Goal: Task Accomplishment & Management: Use online tool/utility

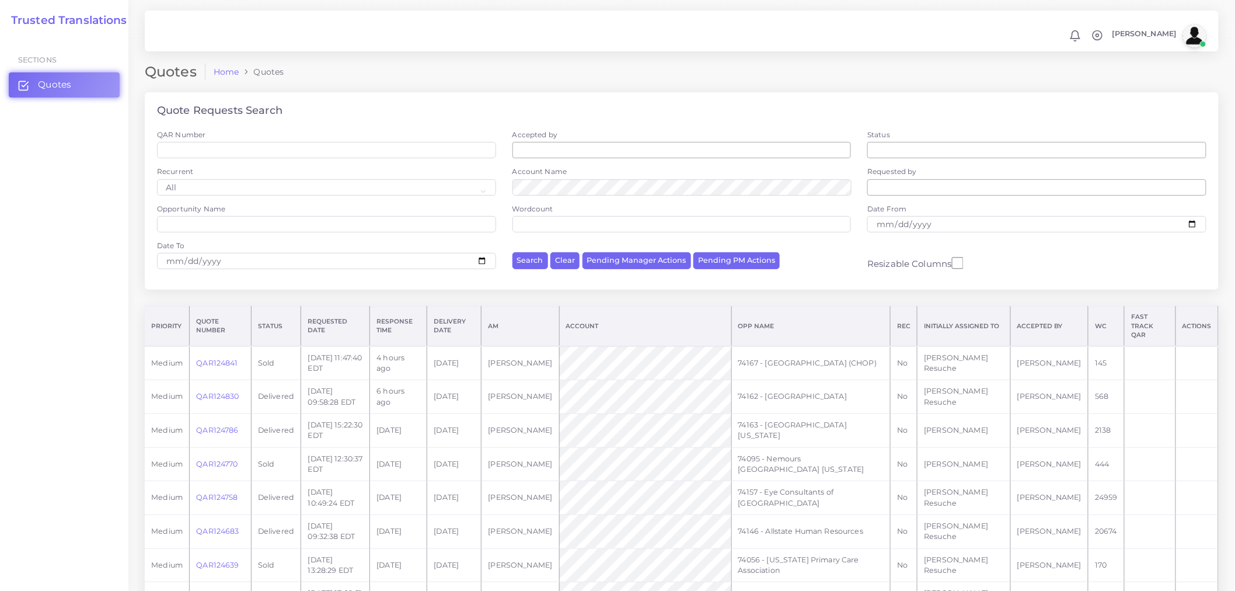
scroll to position [599, 0]
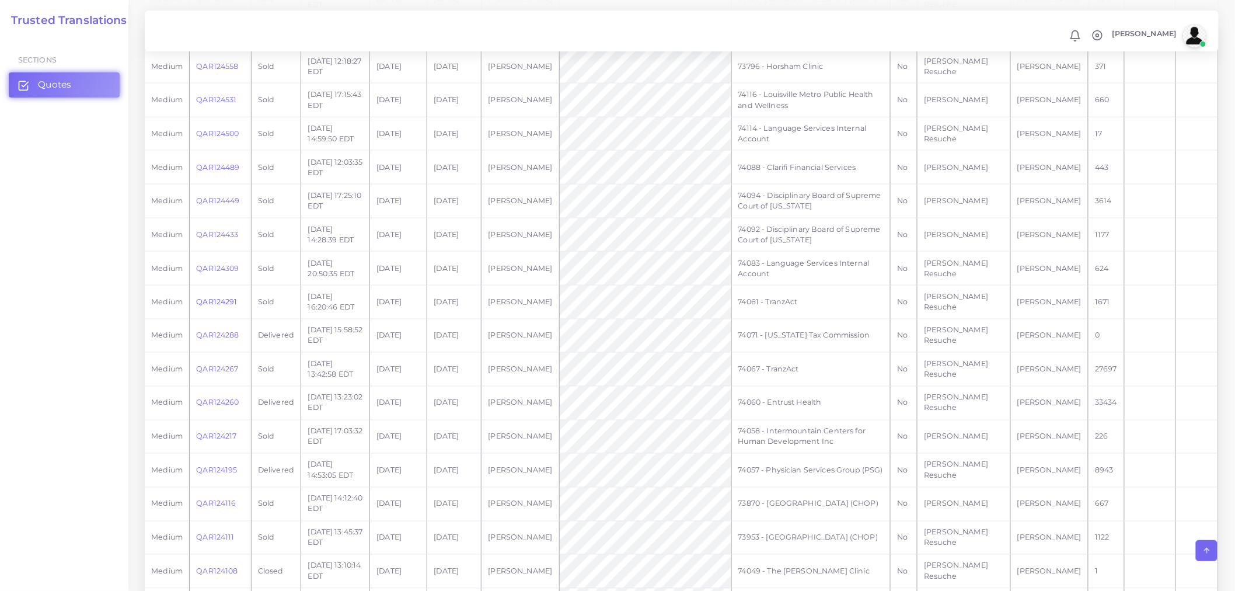
click at [205, 299] on link "QAR124291" at bounding box center [216, 301] width 41 height 9
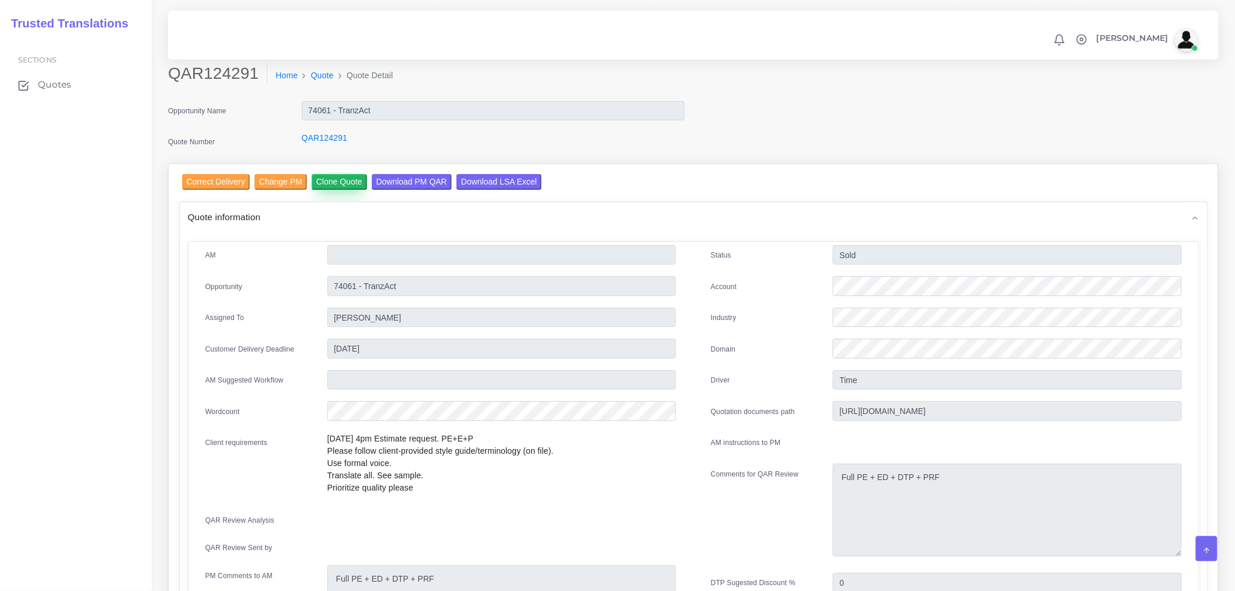
click at [330, 188] on input "Clone Quote" at bounding box center [339, 182] width 55 height 16
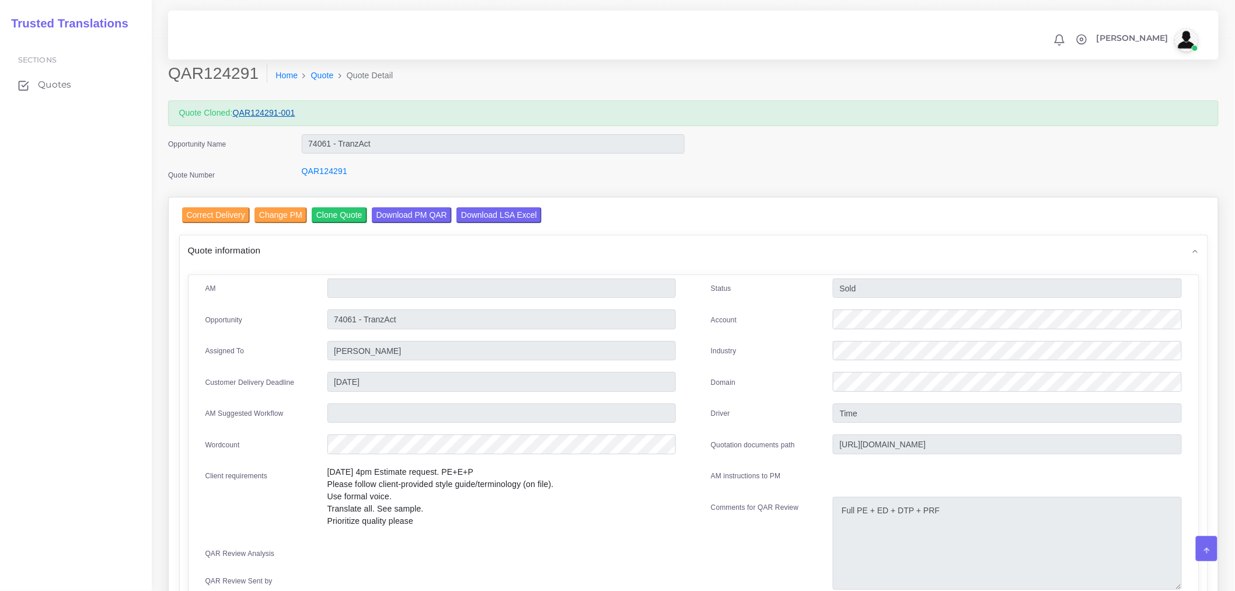
click at [279, 111] on link "QAR124291-001" at bounding box center [264, 112] width 62 height 9
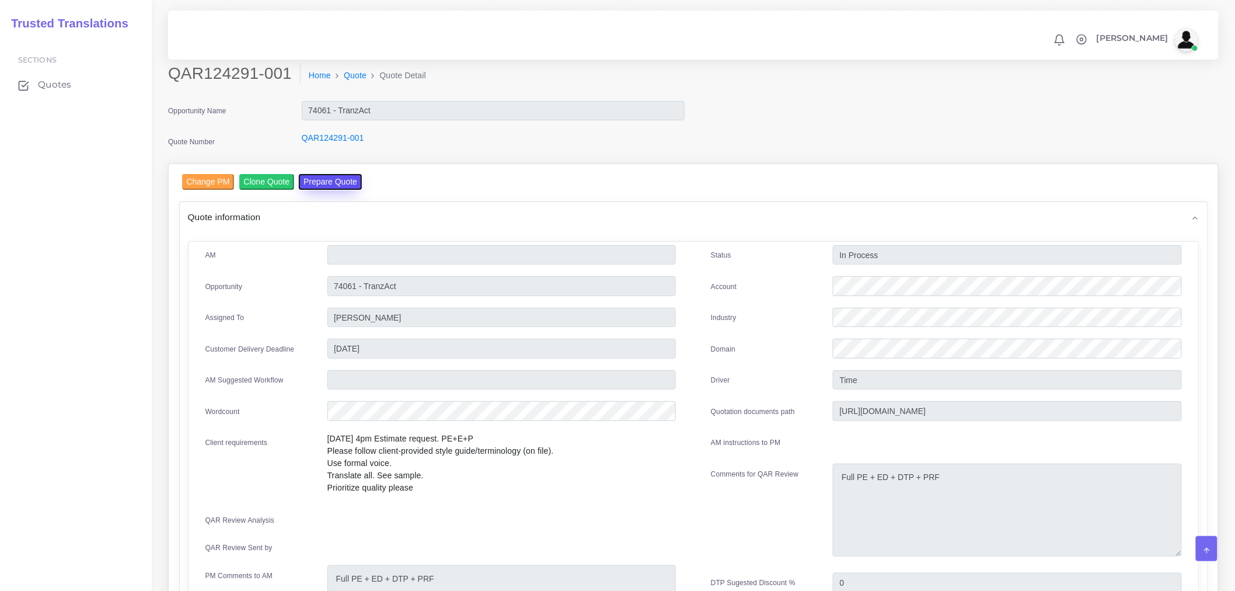
click at [327, 178] on button "Prepare Quote" at bounding box center [330, 182] width 63 height 16
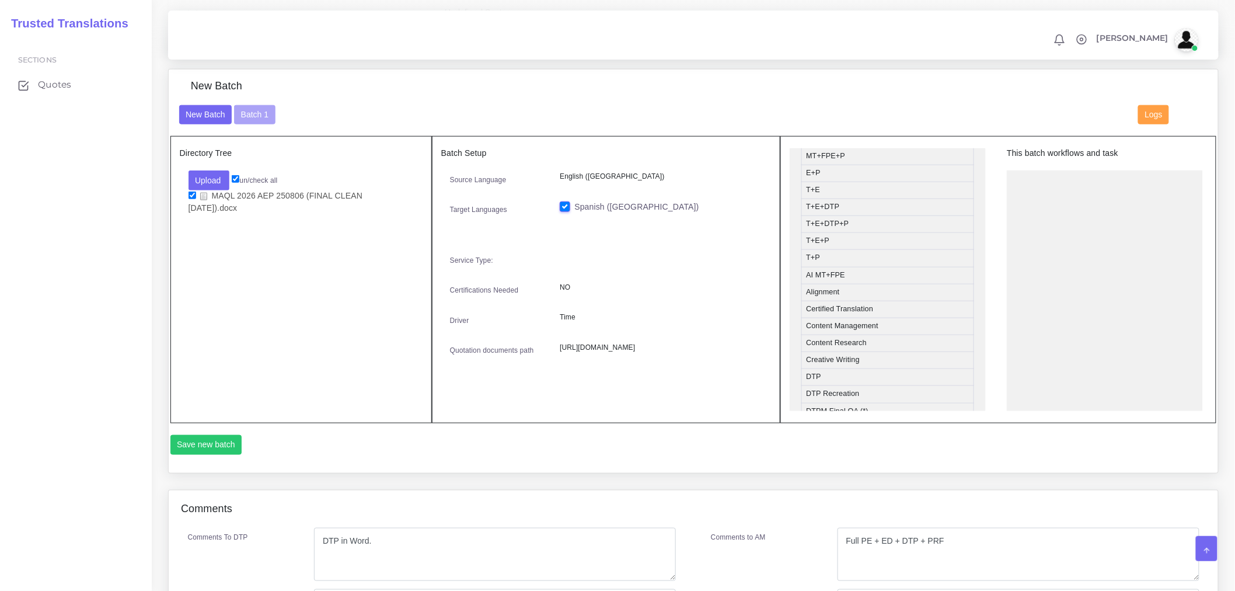
scroll to position [259, 0]
click at [247, 124] on button "Batch 1" at bounding box center [254, 115] width 41 height 20
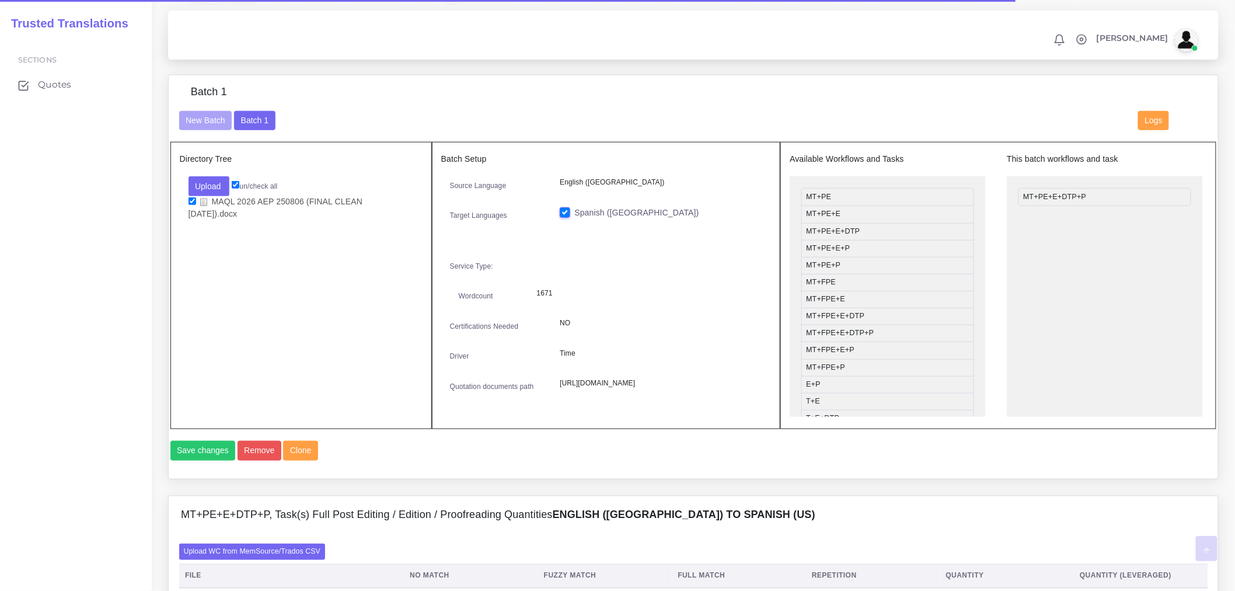
scroll to position [389, 0]
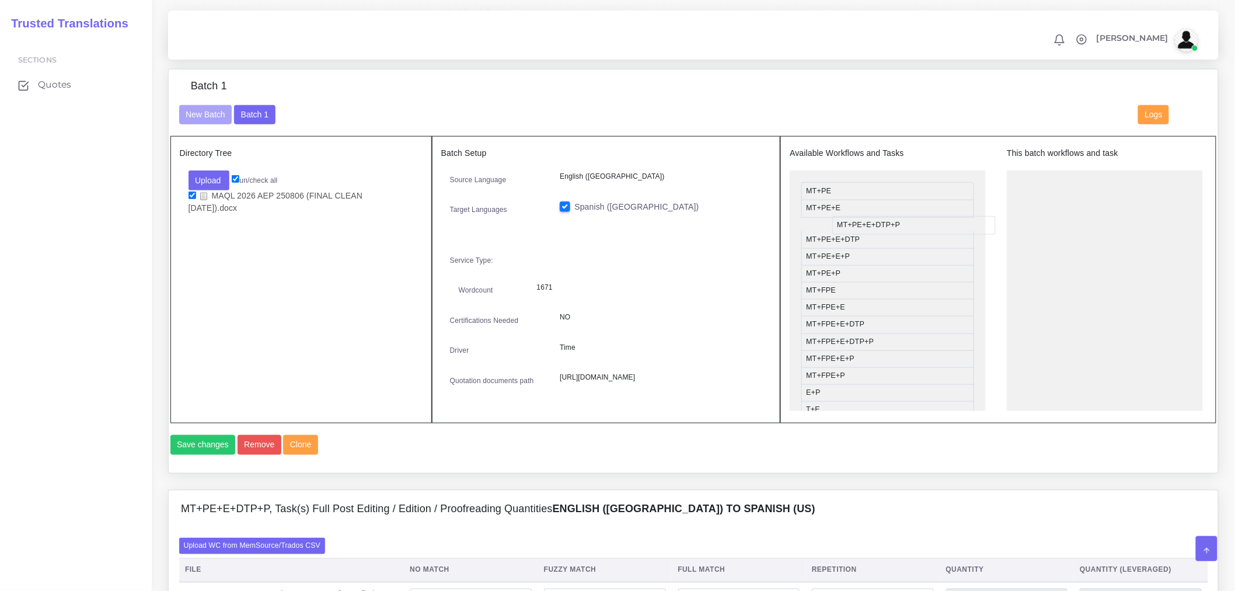
drag, startPoint x: 1075, startPoint y: 195, endPoint x: 853, endPoint y: 232, distance: 225.3
click at [844, 294] on li "Other Services" at bounding box center [887, 286] width 173 height 18
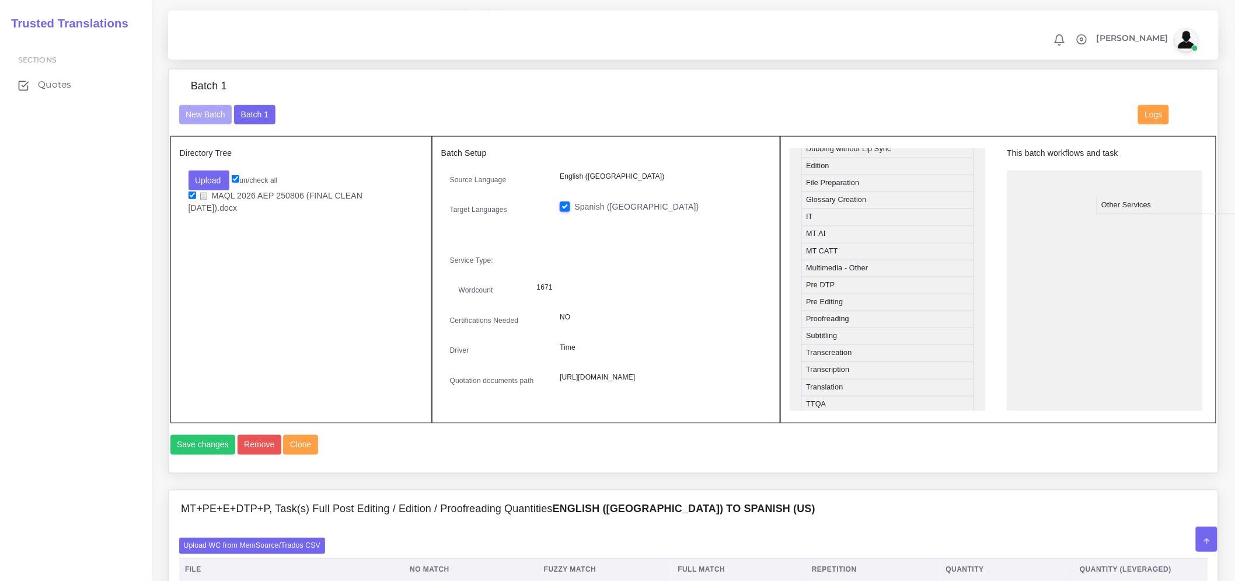
drag, startPoint x: 848, startPoint y: 290, endPoint x: 1144, endPoint y: 208, distance: 306.4
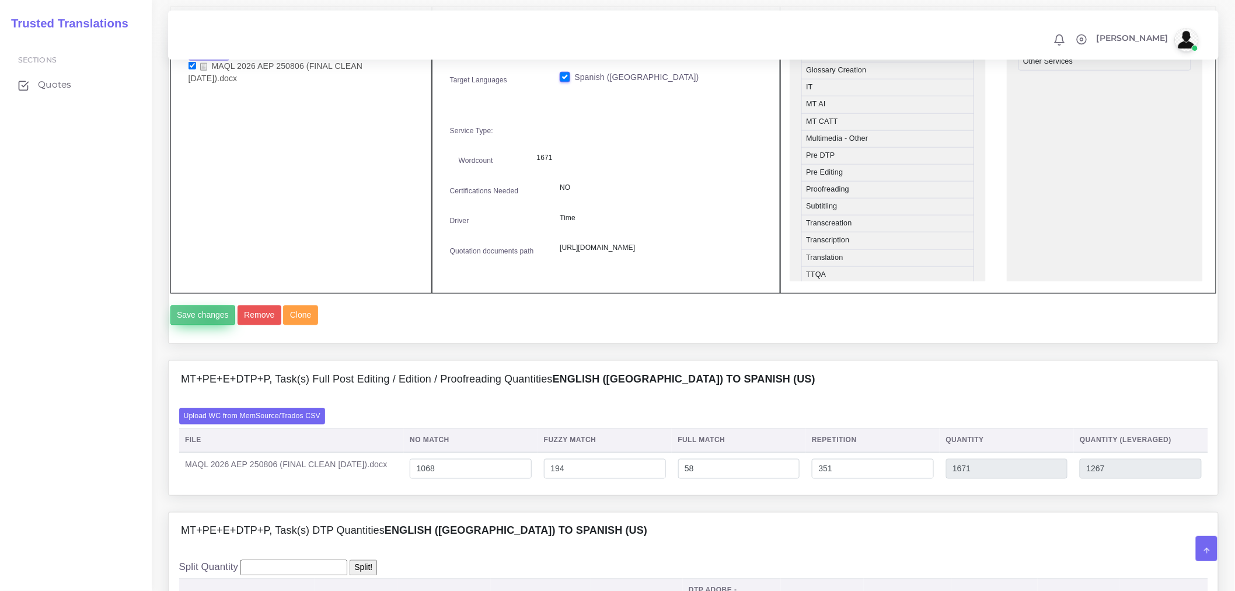
click at [211, 325] on button "Save changes" at bounding box center [202, 315] width 65 height 20
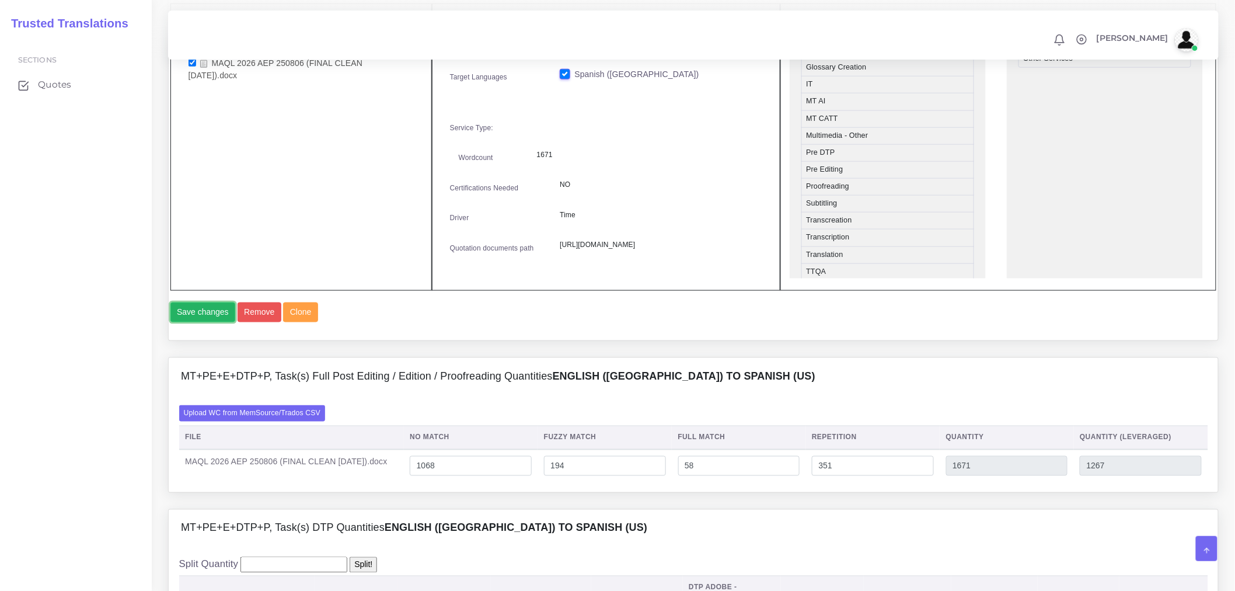
scroll to position [648, 0]
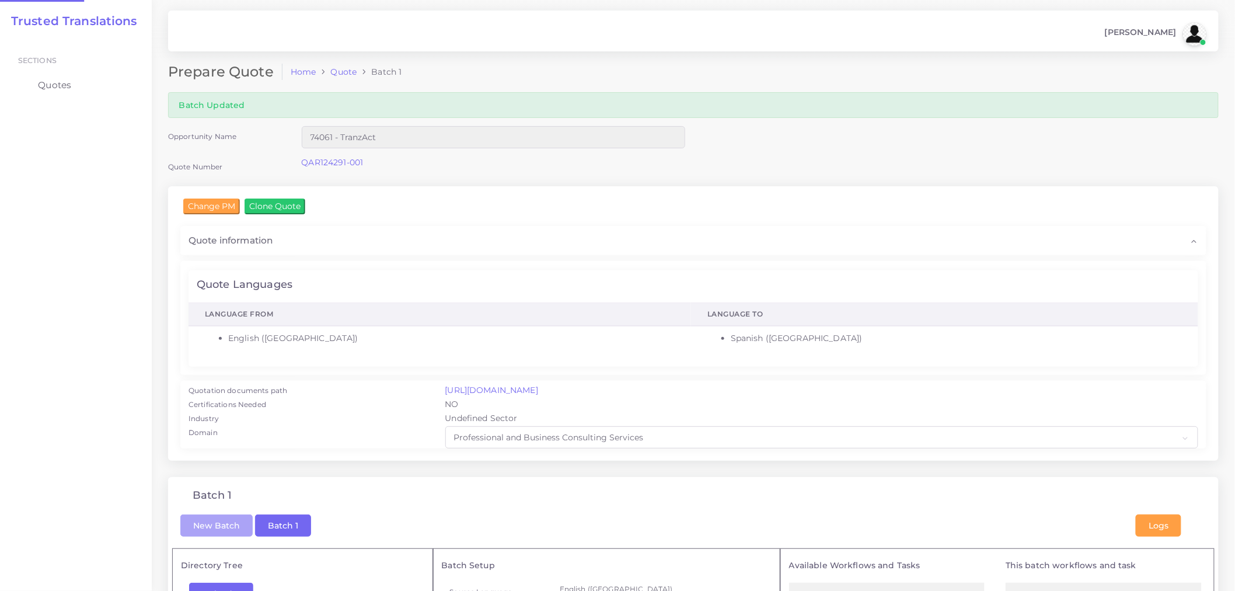
checkbox input "true"
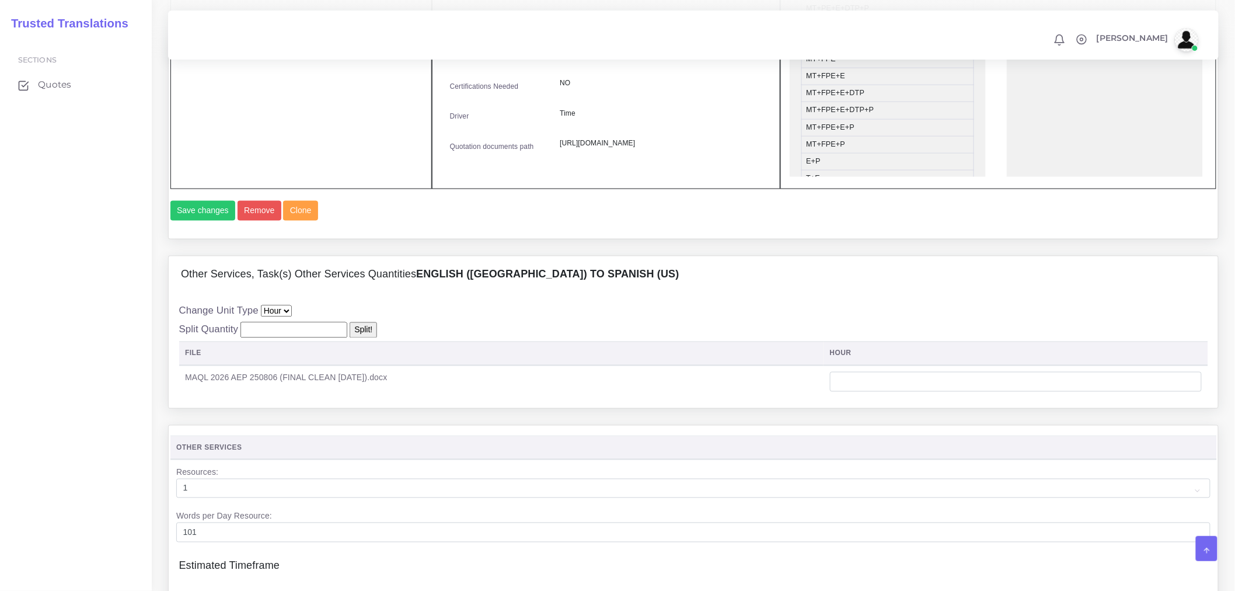
scroll to position [679, 0]
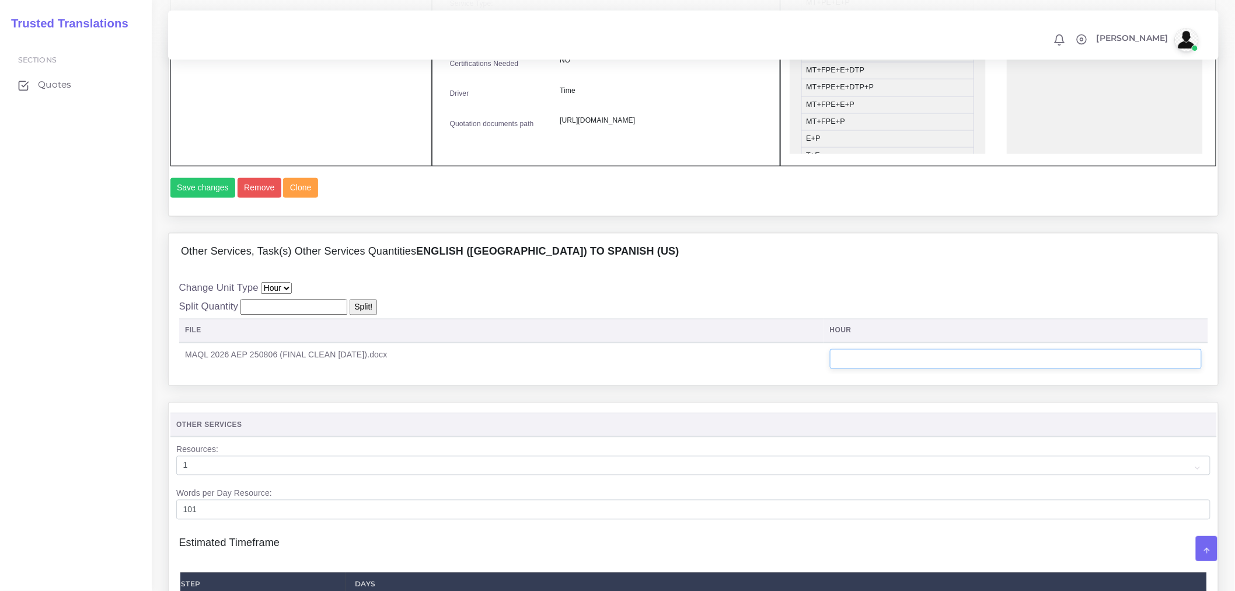
click at [926, 369] on input "number" at bounding box center [1016, 359] width 372 height 20
type input "0"
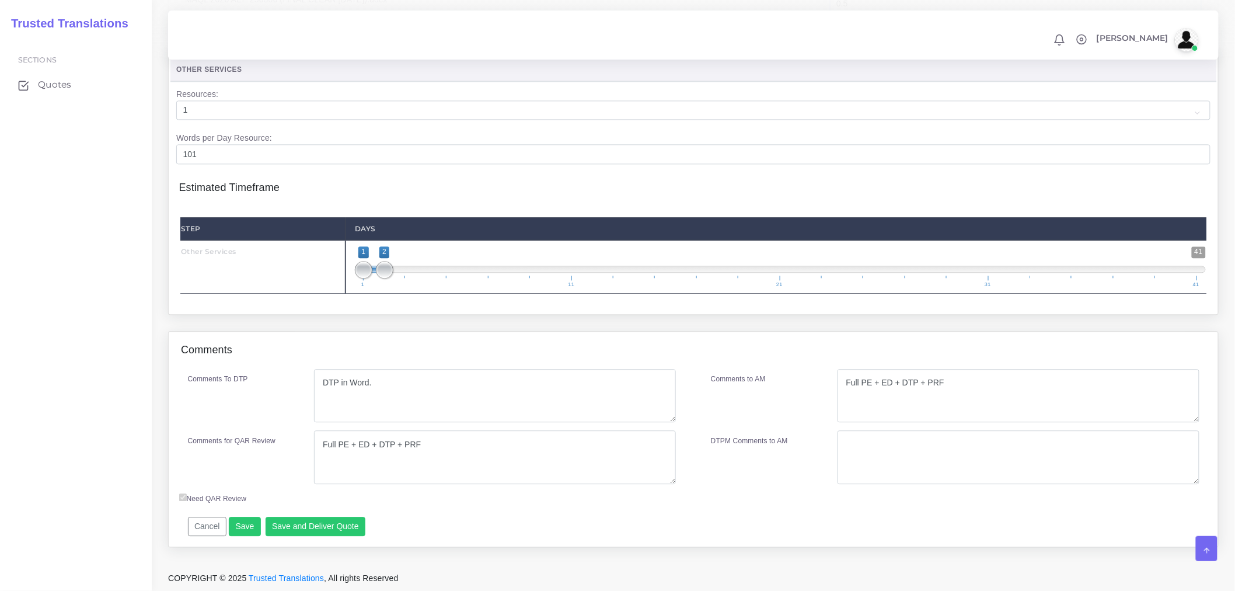
scroll to position [1068, 0]
type input "0.5"
click at [247, 529] on button "Save" at bounding box center [245, 526] width 32 height 20
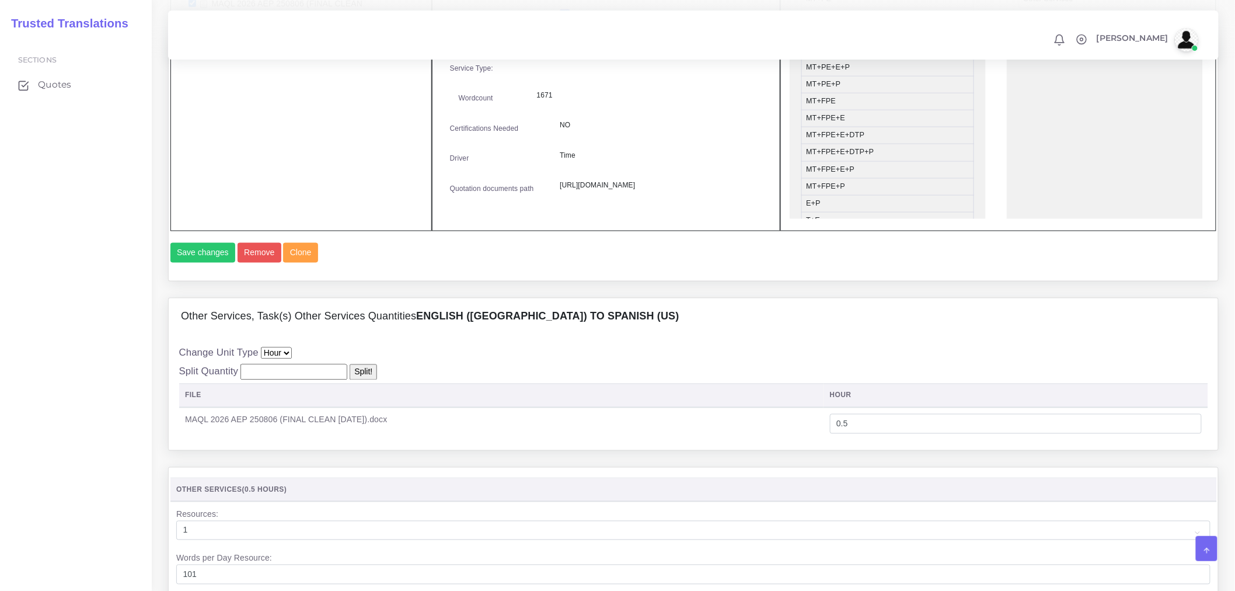
scroll to position [679, 0]
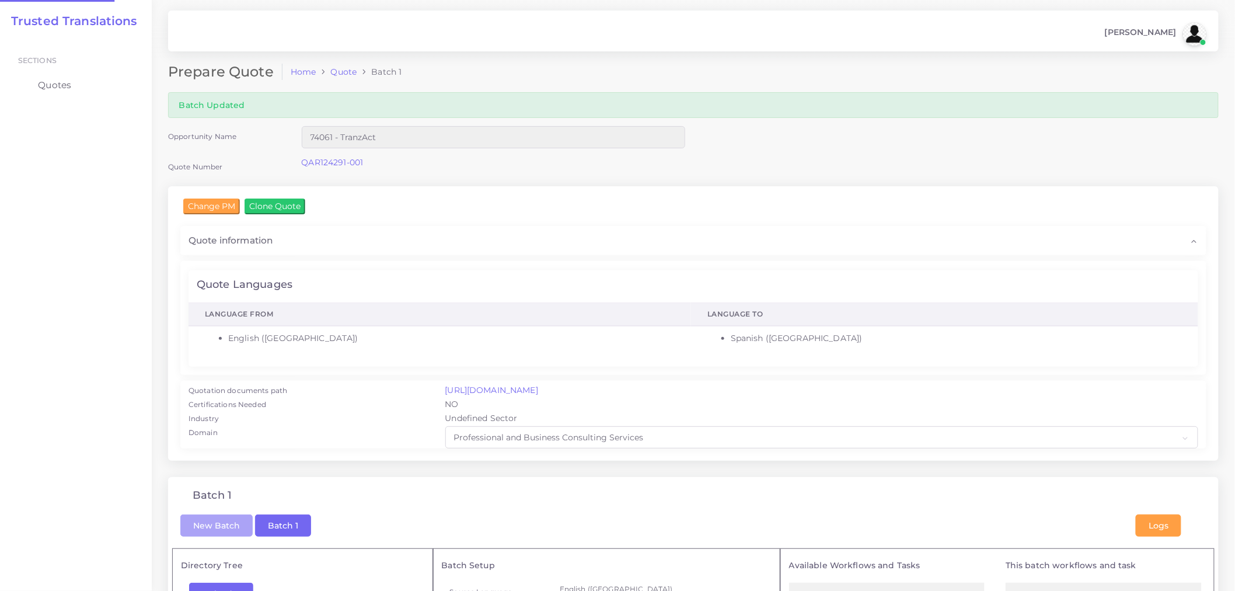
checkbox input "true"
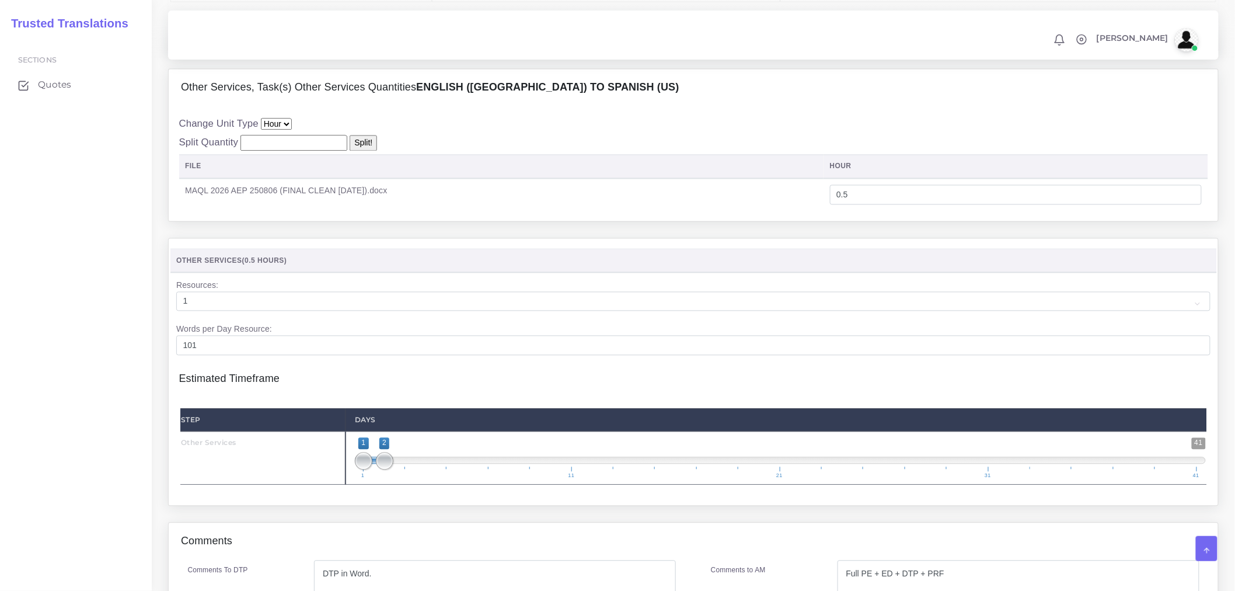
scroll to position [1068, 0]
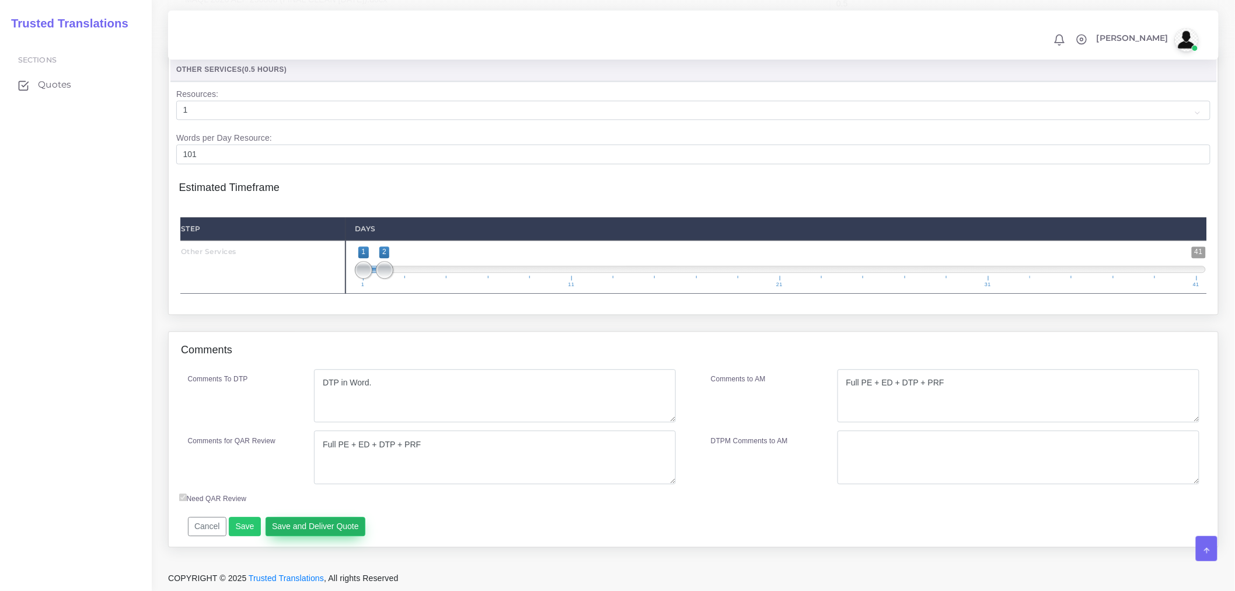
click at [316, 521] on button "Save and Deliver Quote" at bounding box center [316, 526] width 100 height 20
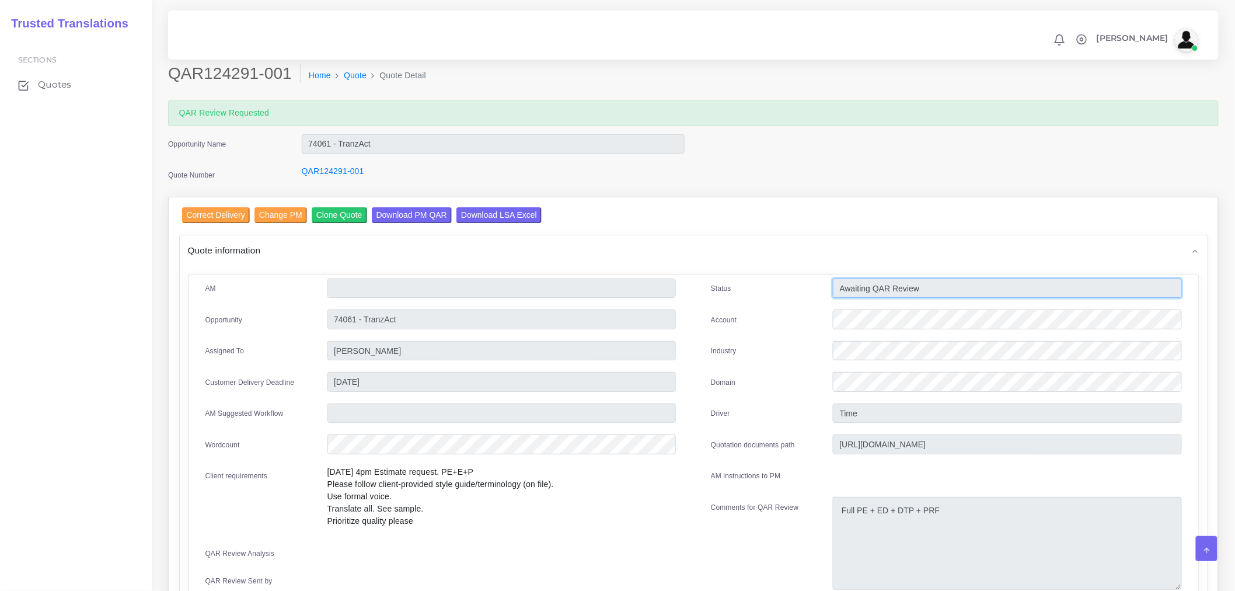
drag, startPoint x: 914, startPoint y: 293, endPoint x: 823, endPoint y: 289, distance: 91.1
click at [823, 289] on div "Status Awaiting QAR Review" at bounding box center [946, 289] width 488 height 23
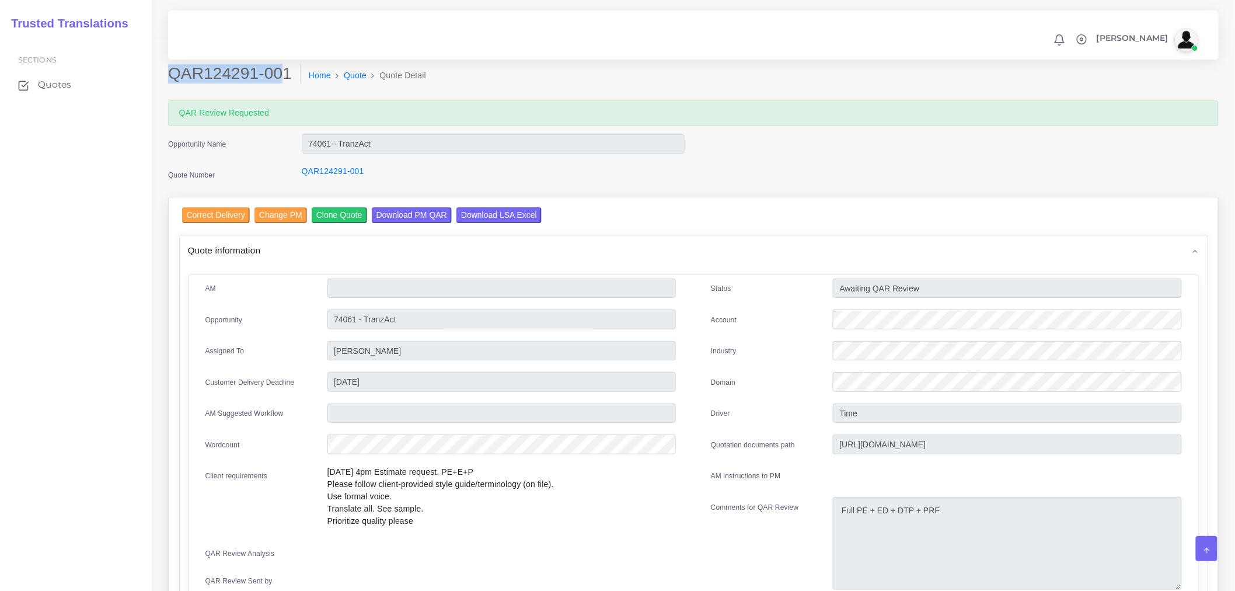
drag, startPoint x: 277, startPoint y: 73, endPoint x: 151, endPoint y: 74, distance: 126.6
click at [151, 74] on body "Notifications 0 New Driver Update: Extra Quality renamed to Quality Changed" at bounding box center [617, 295] width 1235 height 591
drag, startPoint x: 240, startPoint y: 77, endPoint x: 293, endPoint y: 70, distance: 53.0
click at [301, 70] on ol "Home Quote Quote Detail" at bounding box center [626, 76] width 651 height 25
drag, startPoint x: 282, startPoint y: 68, endPoint x: 166, endPoint y: 71, distance: 116.7
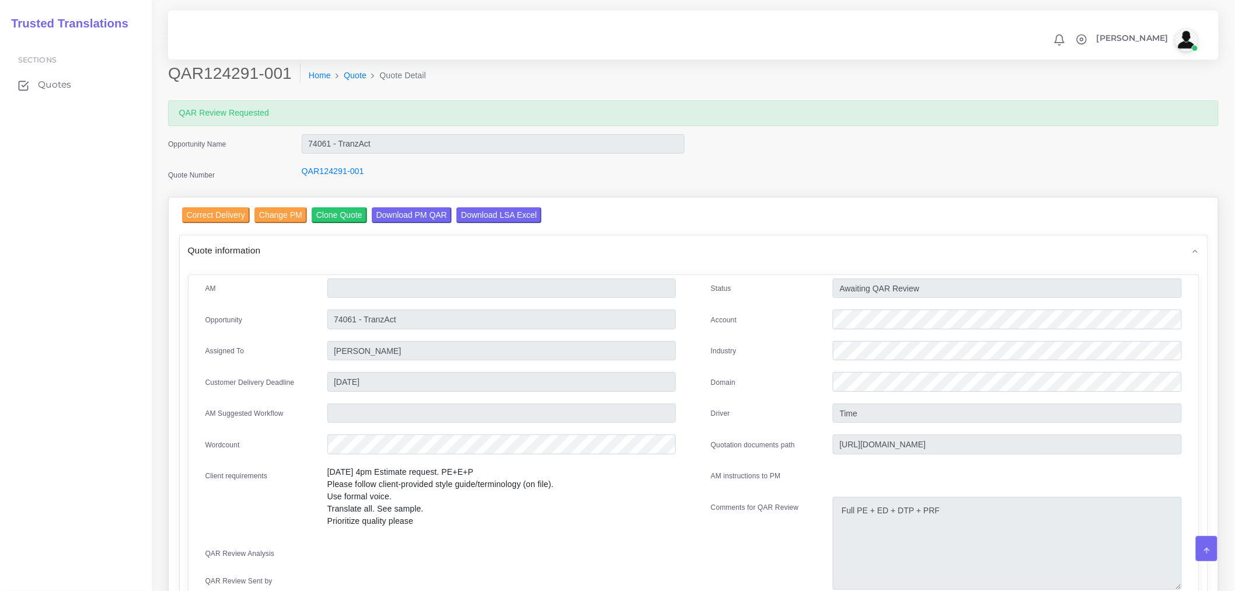
click at [166, 71] on div "QAR124291-001 Home Quote Quote Detail" at bounding box center [559, 80] width 801 height 33
click at [194, 73] on h2 "QAR124291-001" at bounding box center [234, 74] width 132 height 20
copy div "QAR124291-001"
